Goal: Register for event/course

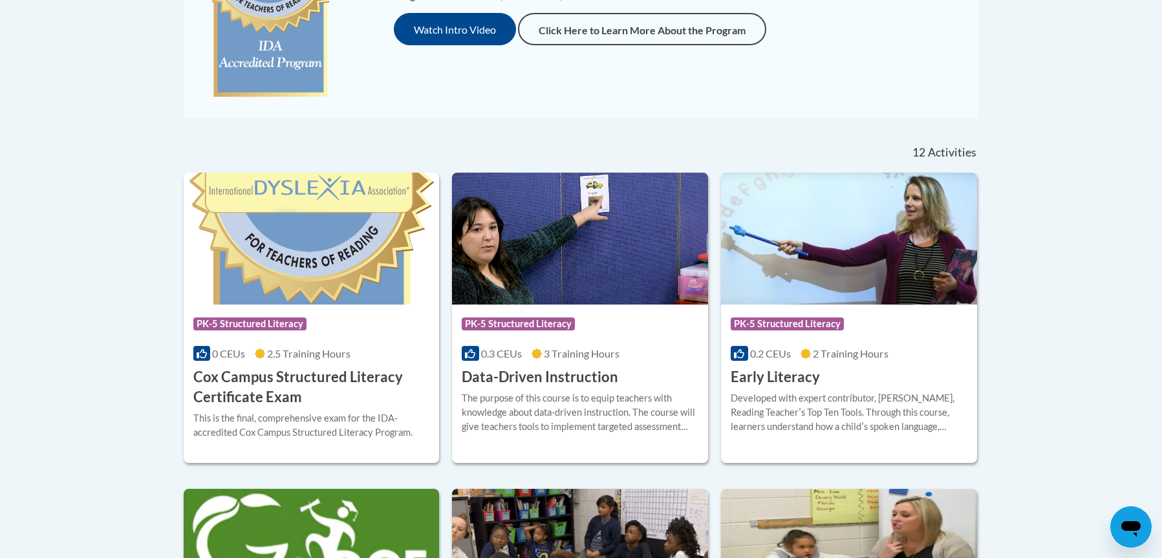
scroll to position [421, 0]
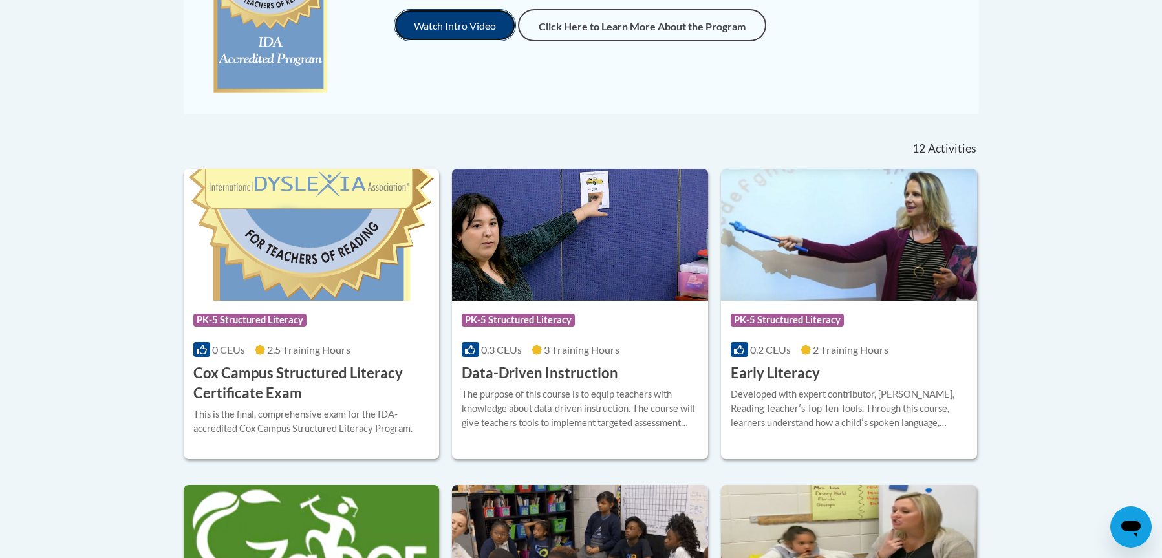
click at [458, 21] on button "Watch Intro Video" at bounding box center [455, 25] width 122 height 32
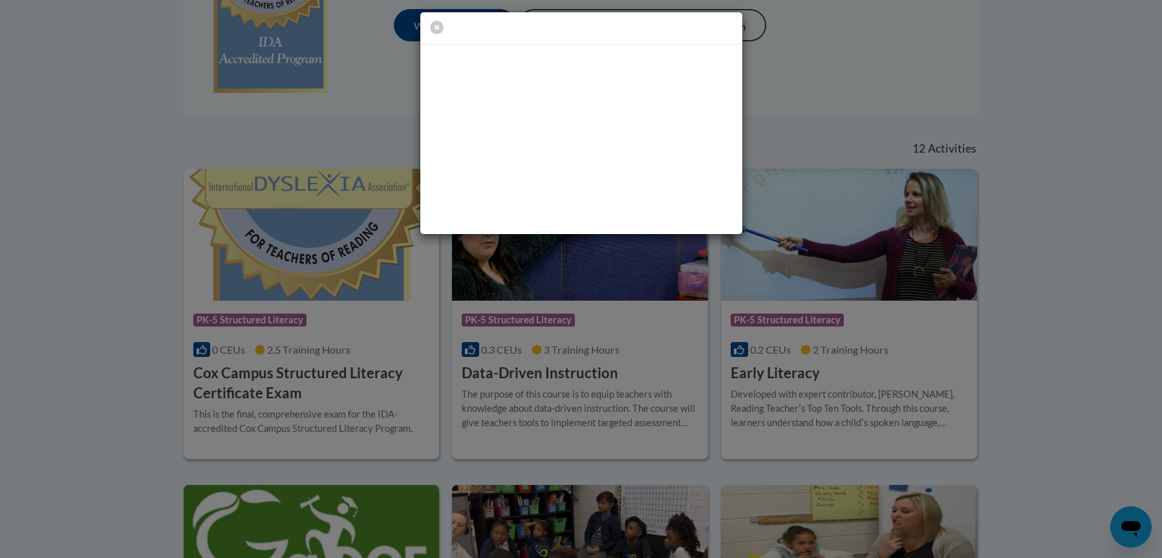
click at [813, 70] on div at bounding box center [581, 123] width 1162 height 246
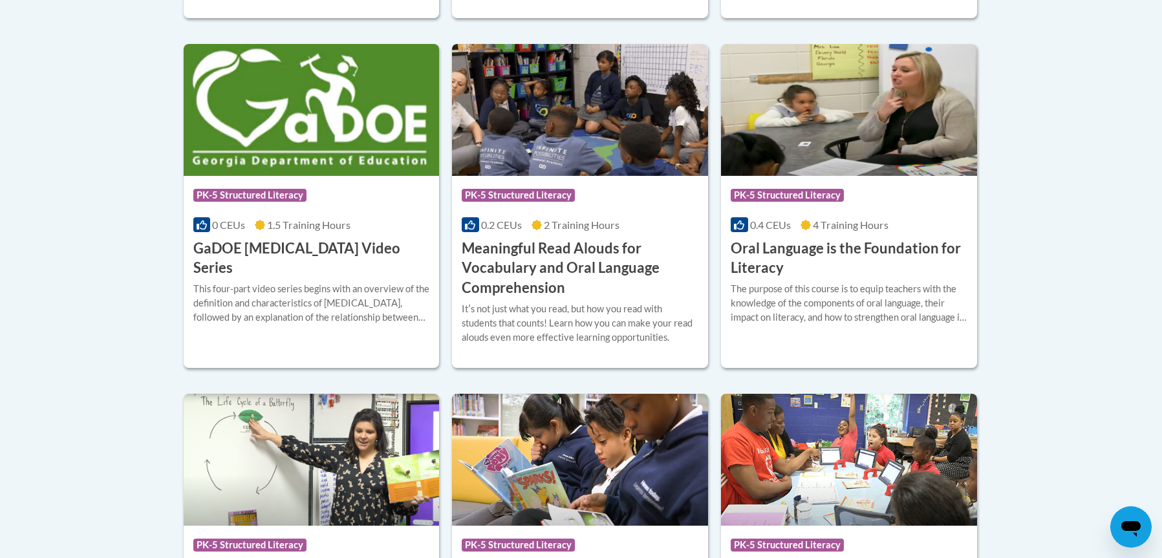
scroll to position [952, 0]
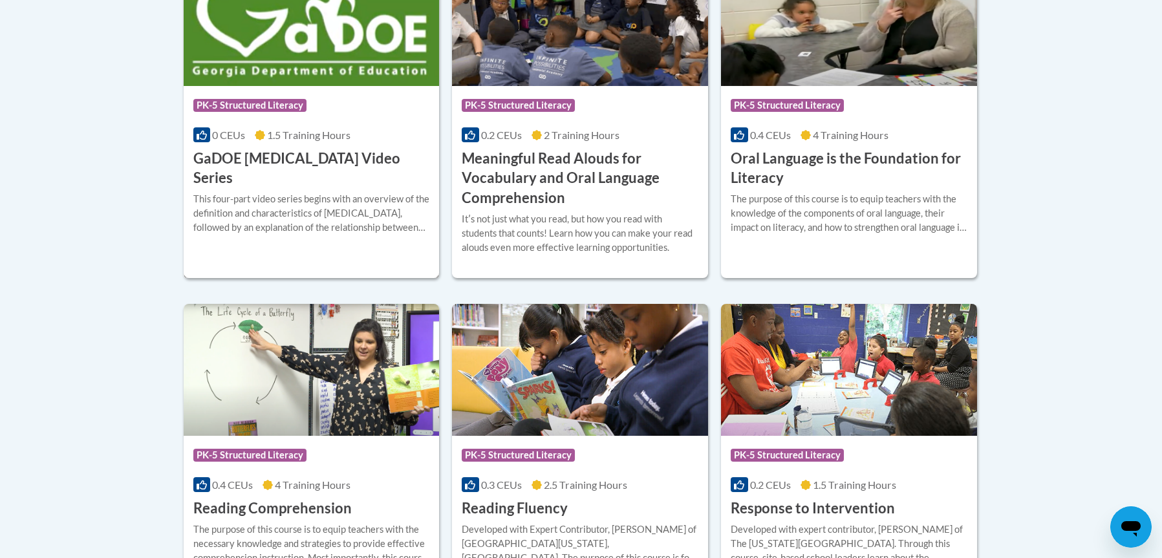
click at [334, 164] on h3 "GaDOE Dyslexia Video Series" at bounding box center [311, 169] width 237 height 40
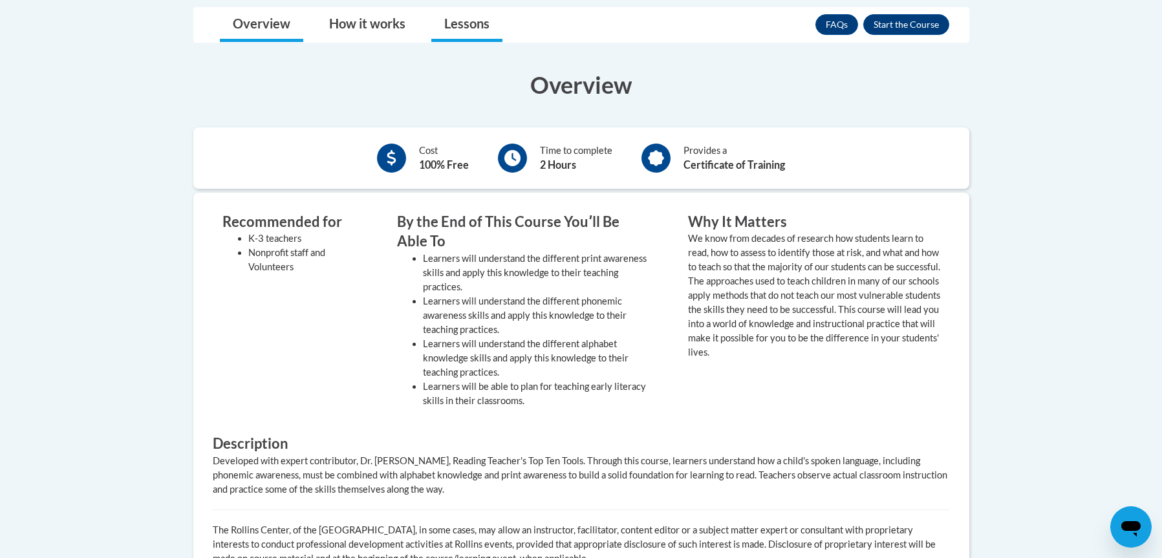
scroll to position [262, 0]
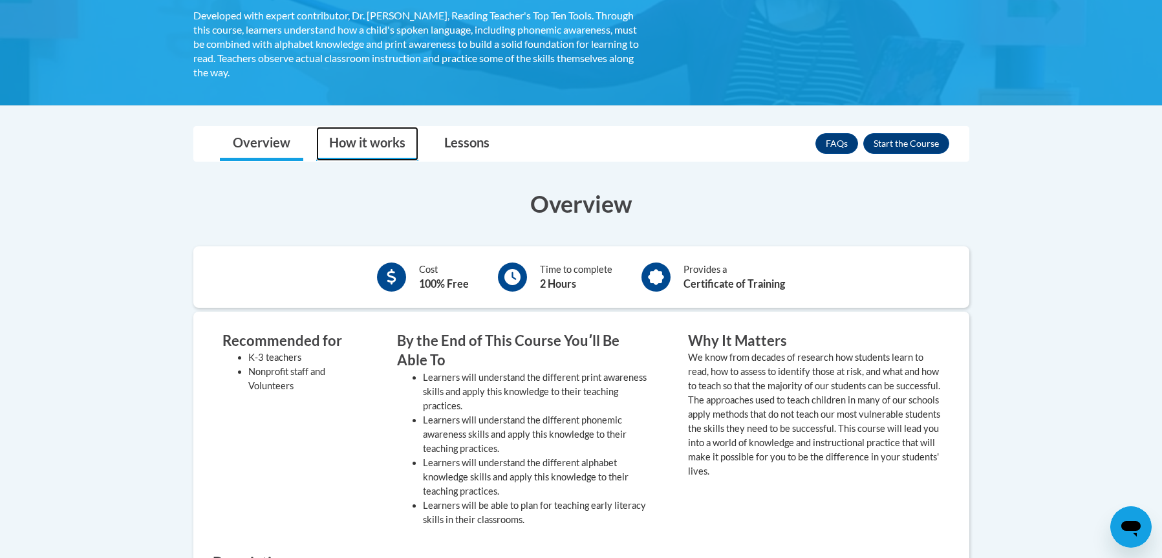
click at [396, 148] on link "How it works" at bounding box center [367, 144] width 102 height 34
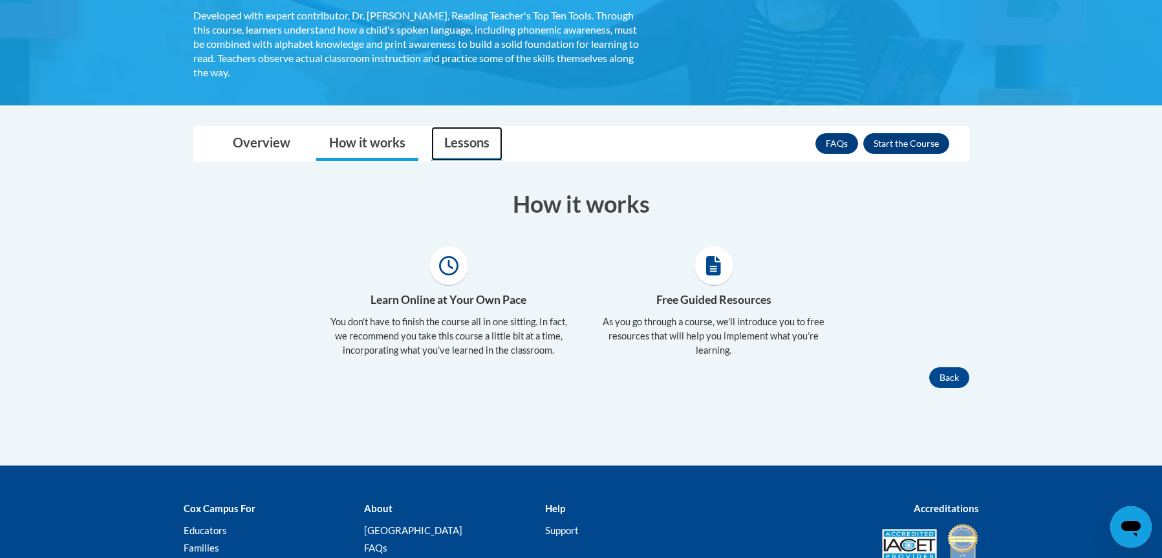
click at [462, 151] on link "Lessons" at bounding box center [466, 144] width 71 height 34
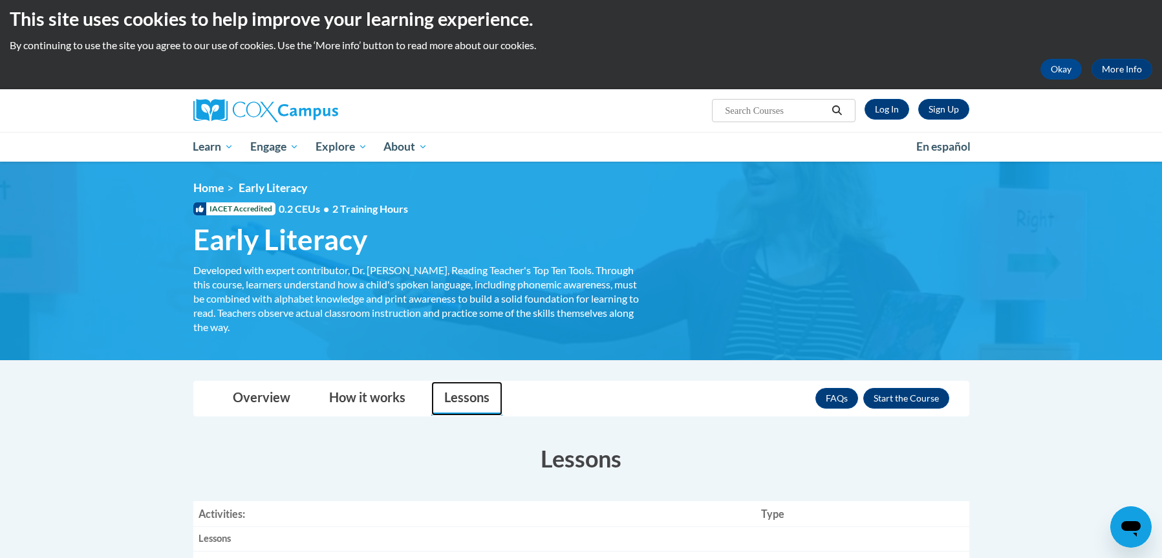
scroll to position [0, 0]
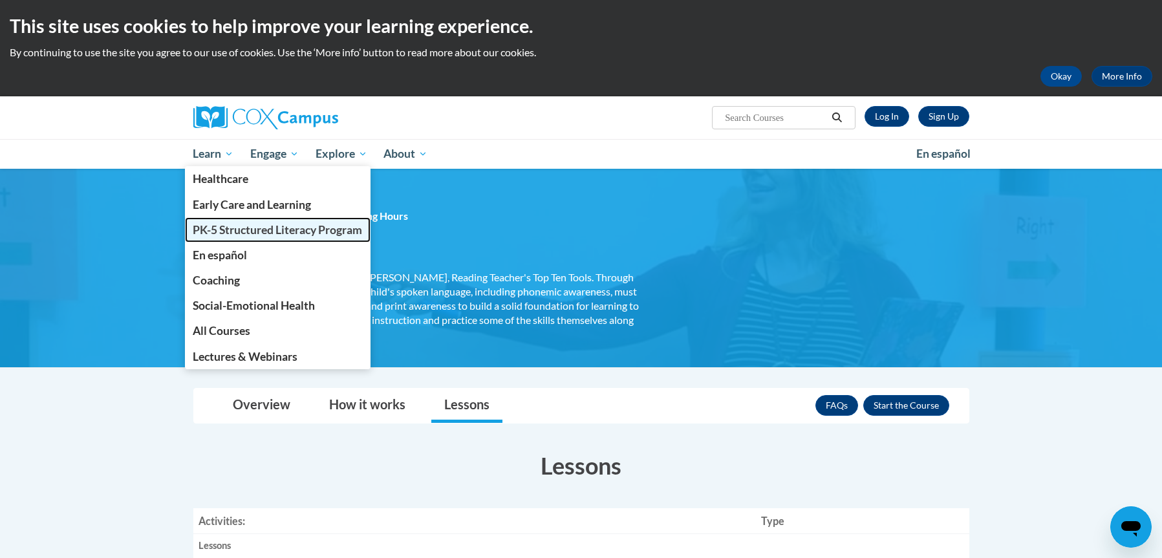
click at [242, 226] on span "PK-5 Structured Literacy Program" at bounding box center [277, 230] width 169 height 14
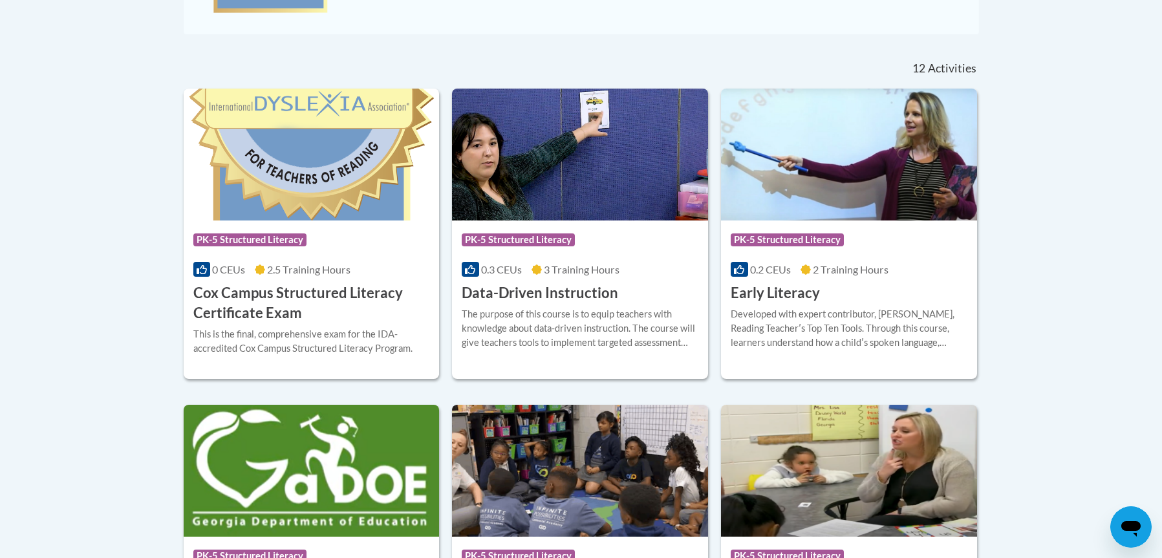
scroll to position [500, 0]
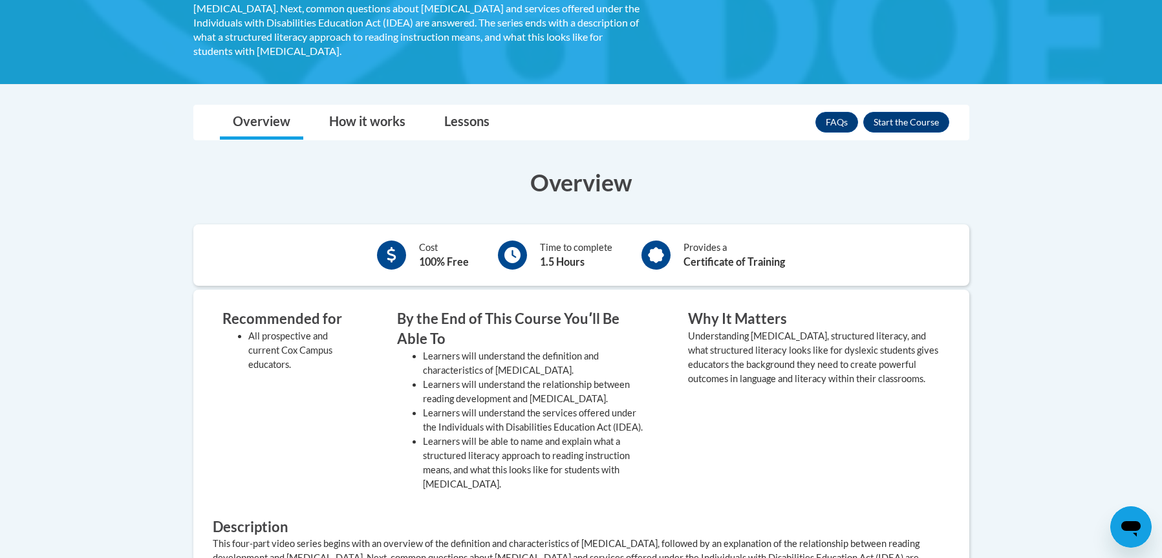
scroll to position [183, 0]
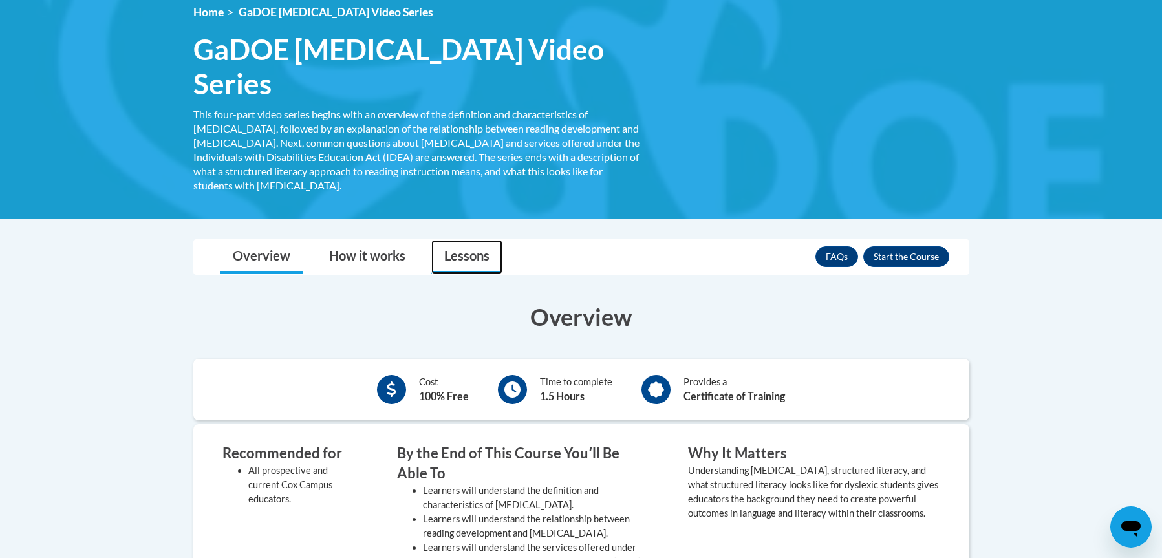
click at [454, 240] on link "Lessons" at bounding box center [466, 257] width 71 height 34
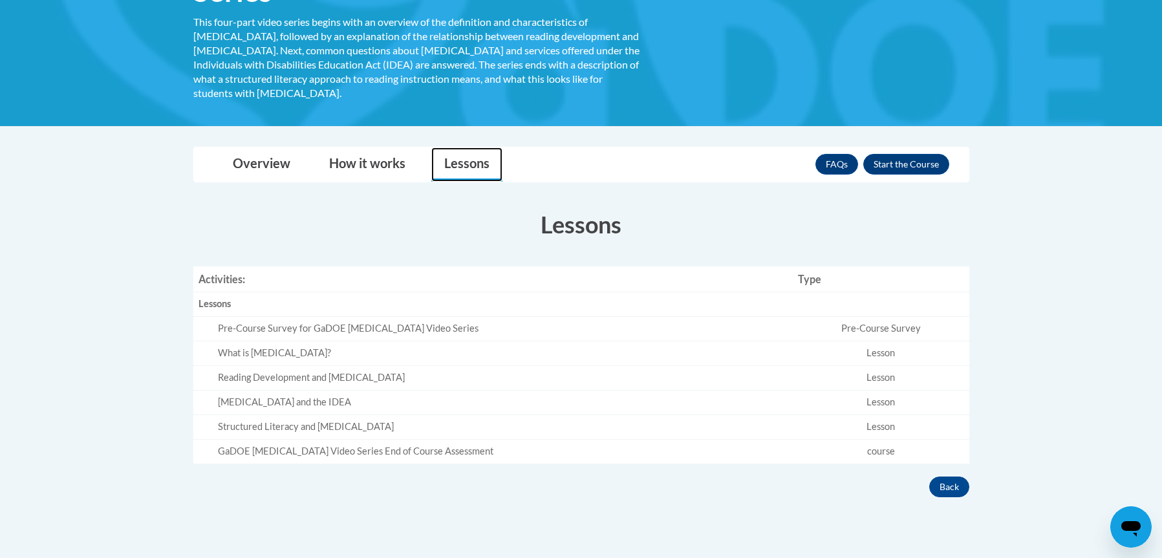
scroll to position [277, 0]
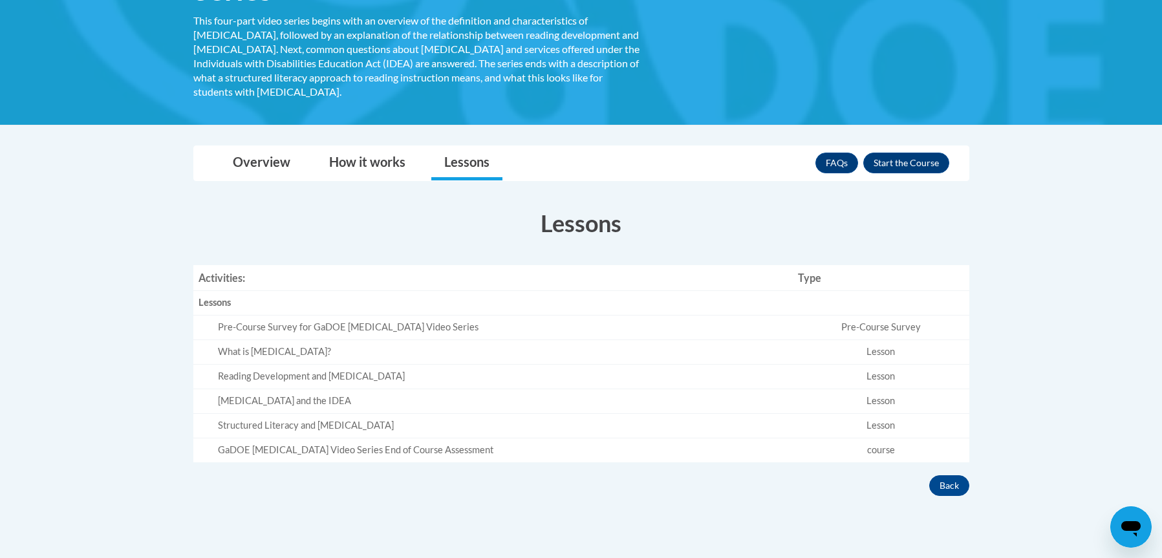
click at [868, 340] on td "Lesson" at bounding box center [881, 352] width 177 height 25
click at [237, 345] on div "What is Dyslexia?" at bounding box center [503, 352] width 570 height 14
click at [903, 153] on button "Enroll" at bounding box center [906, 163] width 86 height 21
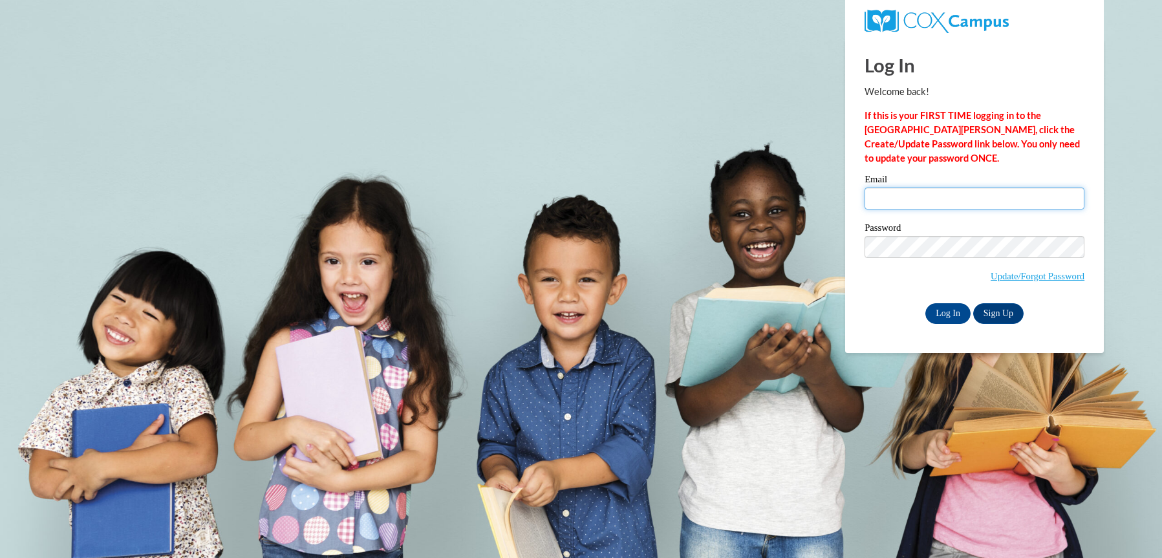
click at [910, 202] on input "Email" at bounding box center [974, 198] width 220 height 22
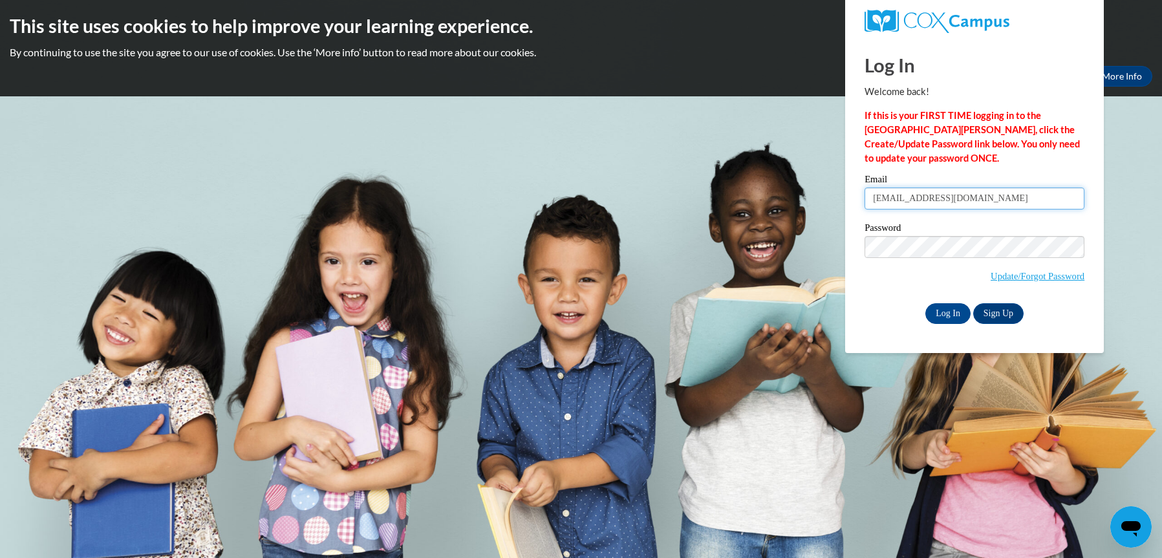
click at [1023, 193] on input "[EMAIL_ADDRESS][DOMAIN_NAME]" at bounding box center [974, 198] width 220 height 22
type input "a"
click at [974, 150] on p "If this is your FIRST TIME logging in to the [GEOGRAPHIC_DATA][PERSON_NAME], cl…" at bounding box center [974, 137] width 220 height 57
click at [912, 204] on input "Email" at bounding box center [974, 198] width 220 height 22
type input "[EMAIL_ADDRESS][PERSON_NAME][DOMAIN_NAME]"
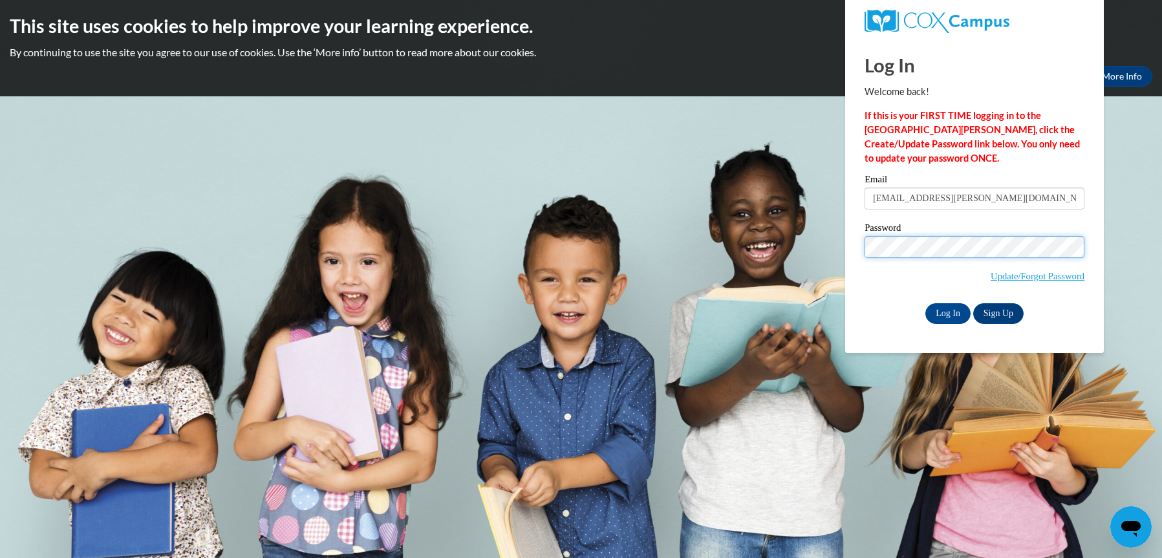
click at [925, 303] on input "Log In" at bounding box center [947, 313] width 45 height 21
